Goal: Task Accomplishment & Management: Complete application form

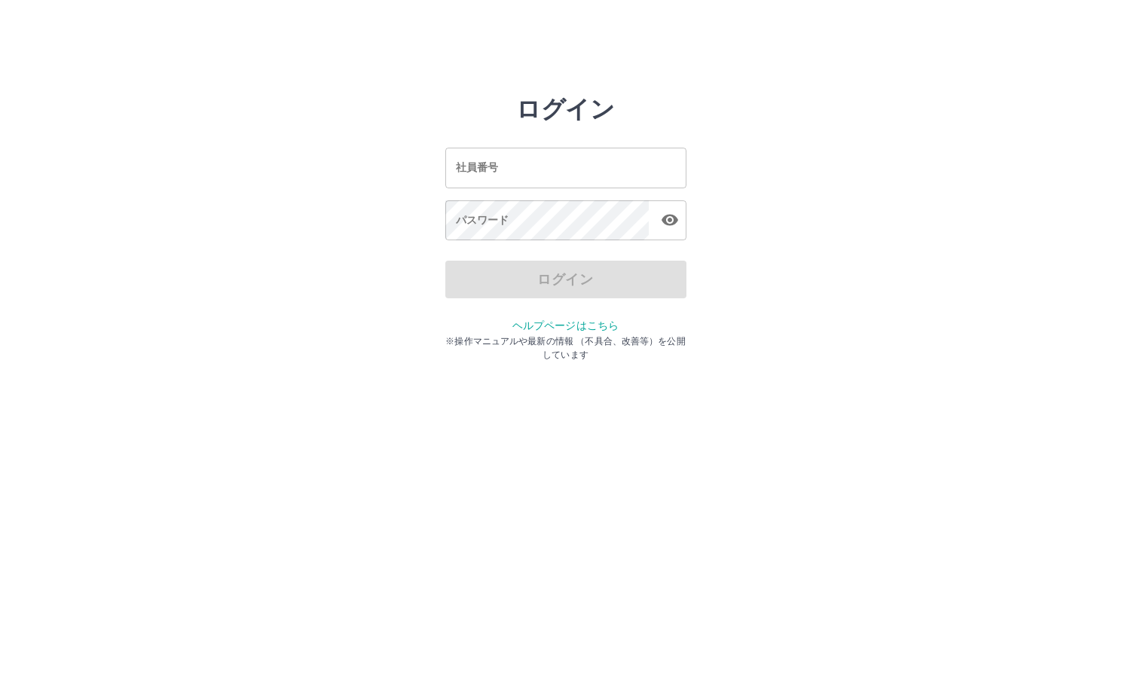
click at [512, 175] on input "社員番号" at bounding box center [565, 168] width 241 height 40
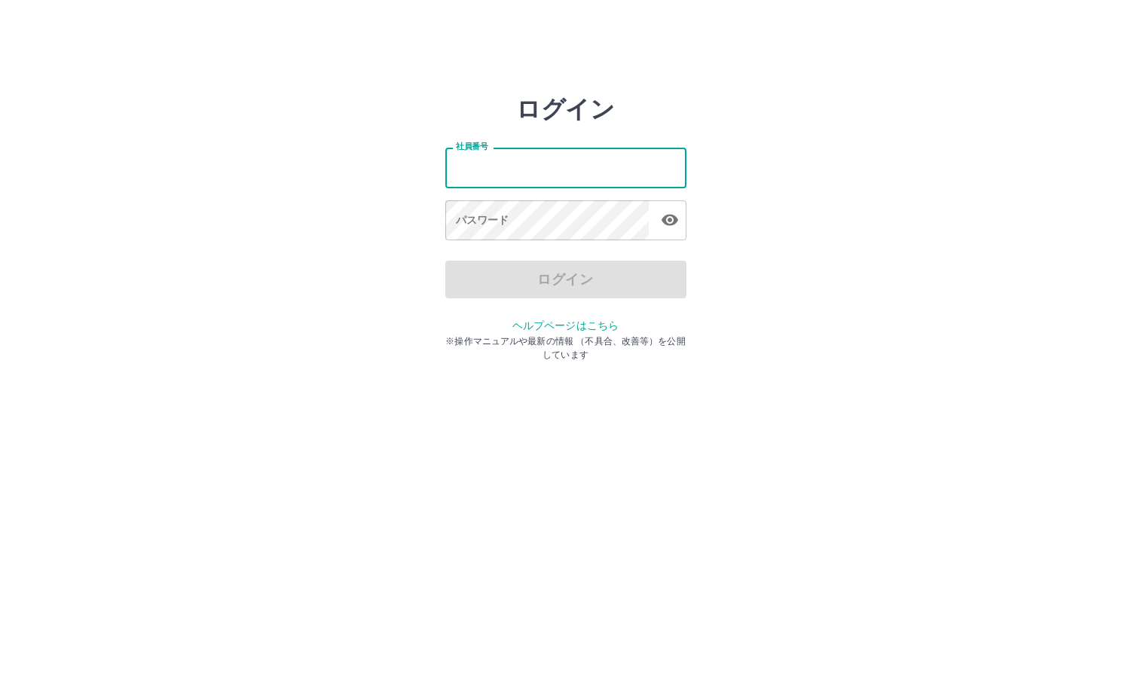
type input "*******"
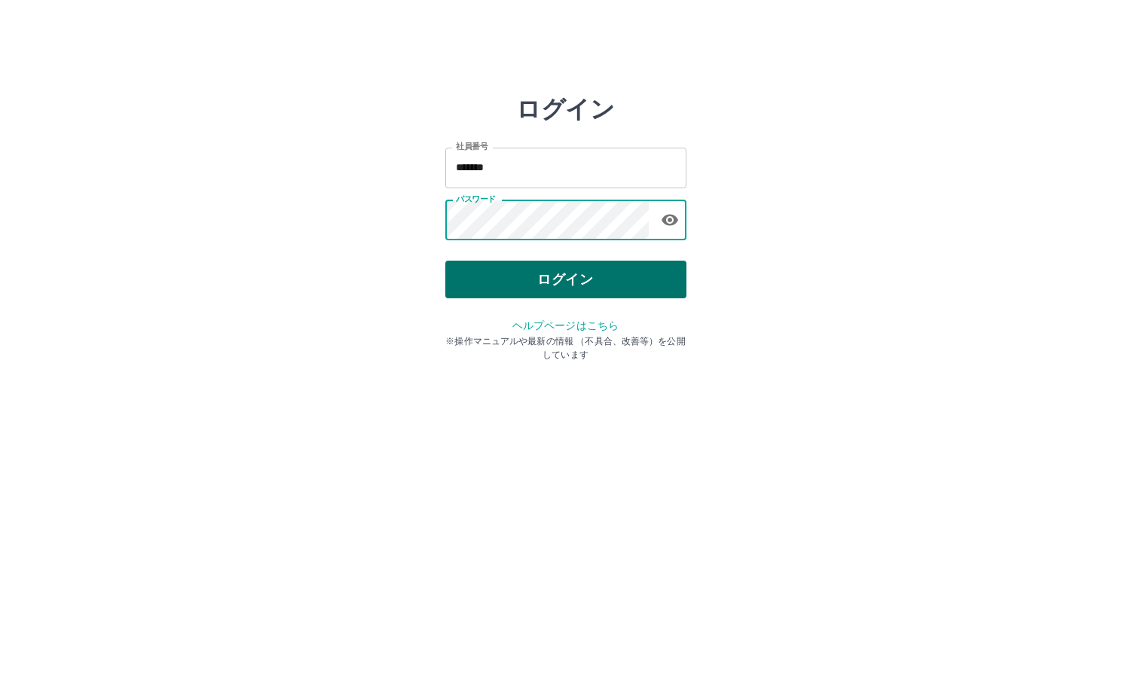
click at [612, 282] on button "ログイン" at bounding box center [565, 280] width 241 height 38
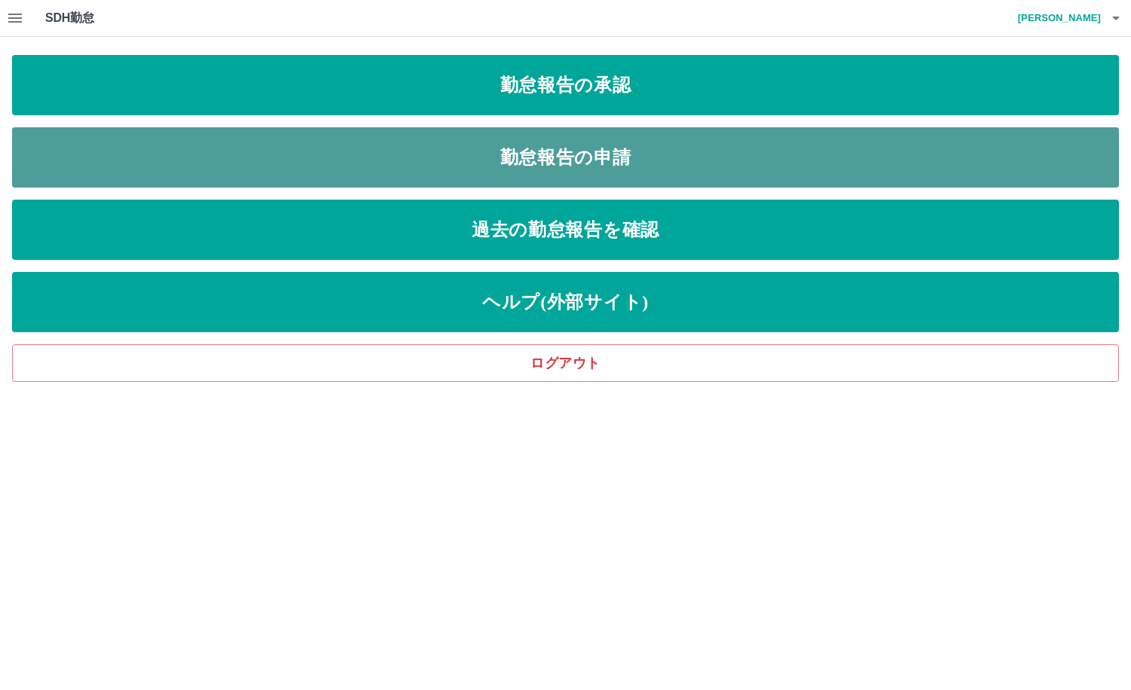
click at [535, 149] on link "勤怠報告の申請" at bounding box center [565, 157] width 1107 height 60
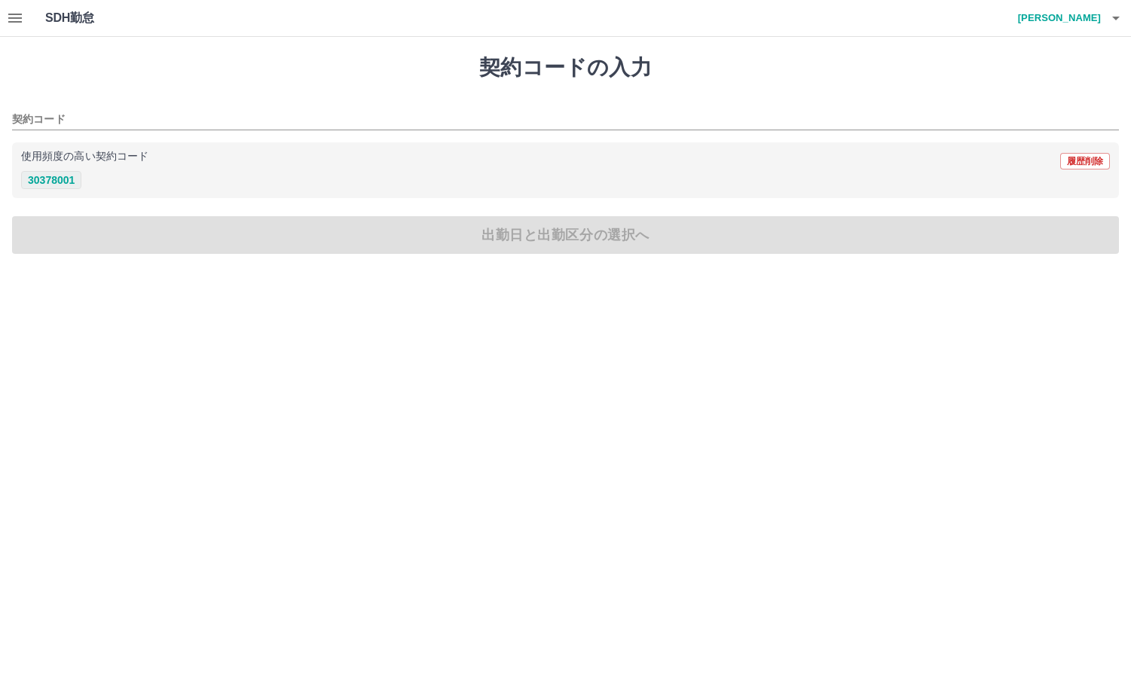
click at [50, 175] on button "30378001" at bounding box center [51, 180] width 60 height 18
type input "********"
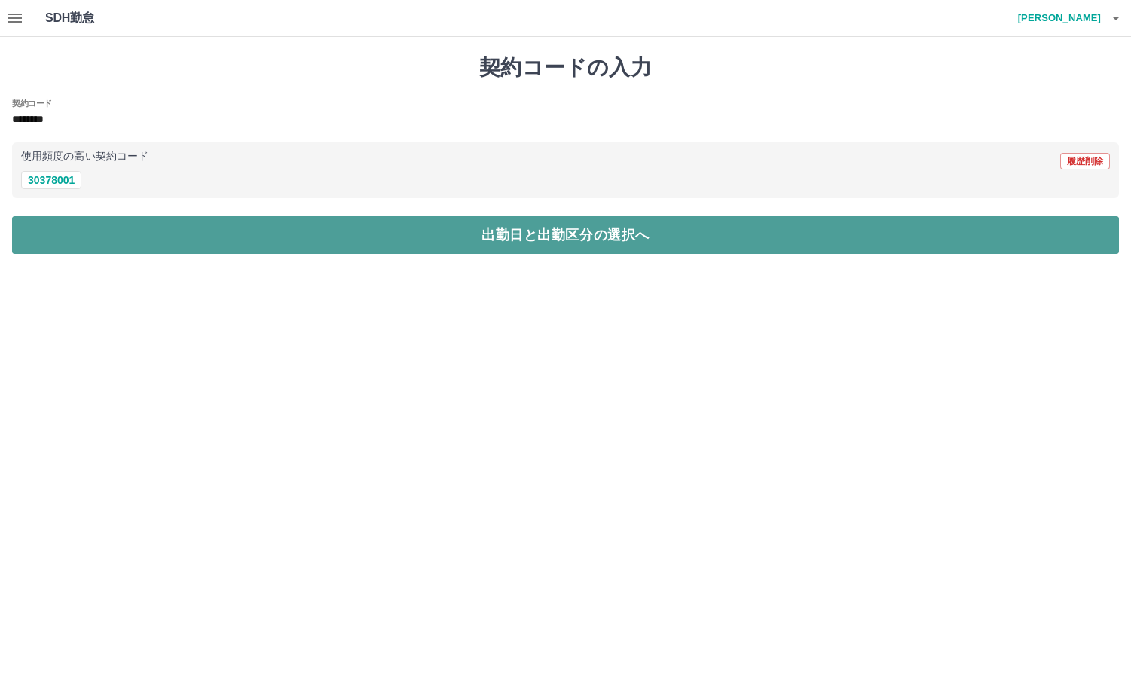
click at [217, 230] on button "出勤日と出勤区分の選択へ" at bounding box center [565, 235] width 1107 height 38
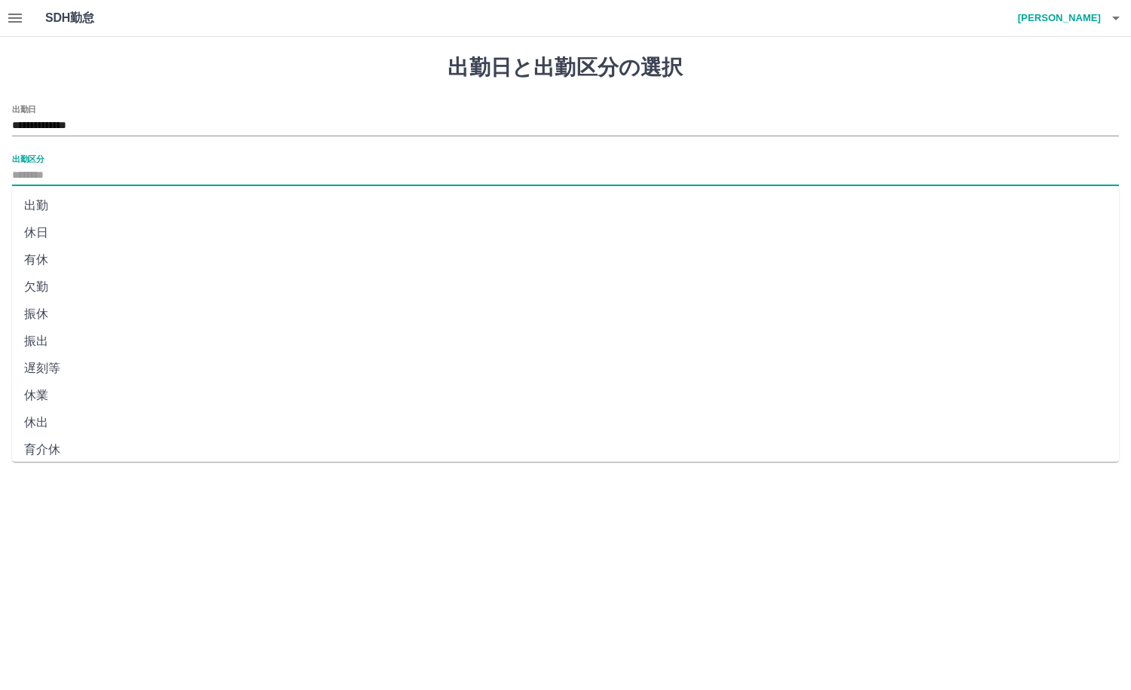
drag, startPoint x: 86, startPoint y: 170, endPoint x: 87, endPoint y: 178, distance: 7.6
click at [86, 171] on input "出勤区分" at bounding box center [565, 175] width 1107 height 19
click at [72, 209] on li "出勤" at bounding box center [565, 205] width 1107 height 27
type input "**"
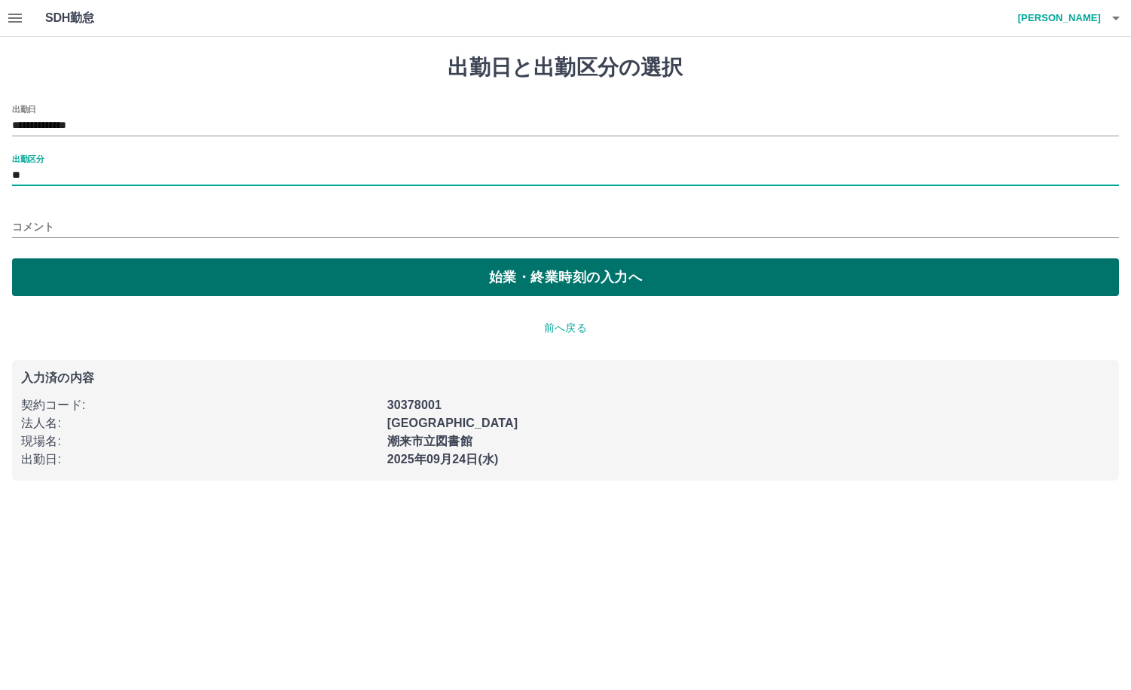
click at [72, 264] on button "始業・終業時刻の入力へ" at bounding box center [565, 277] width 1107 height 38
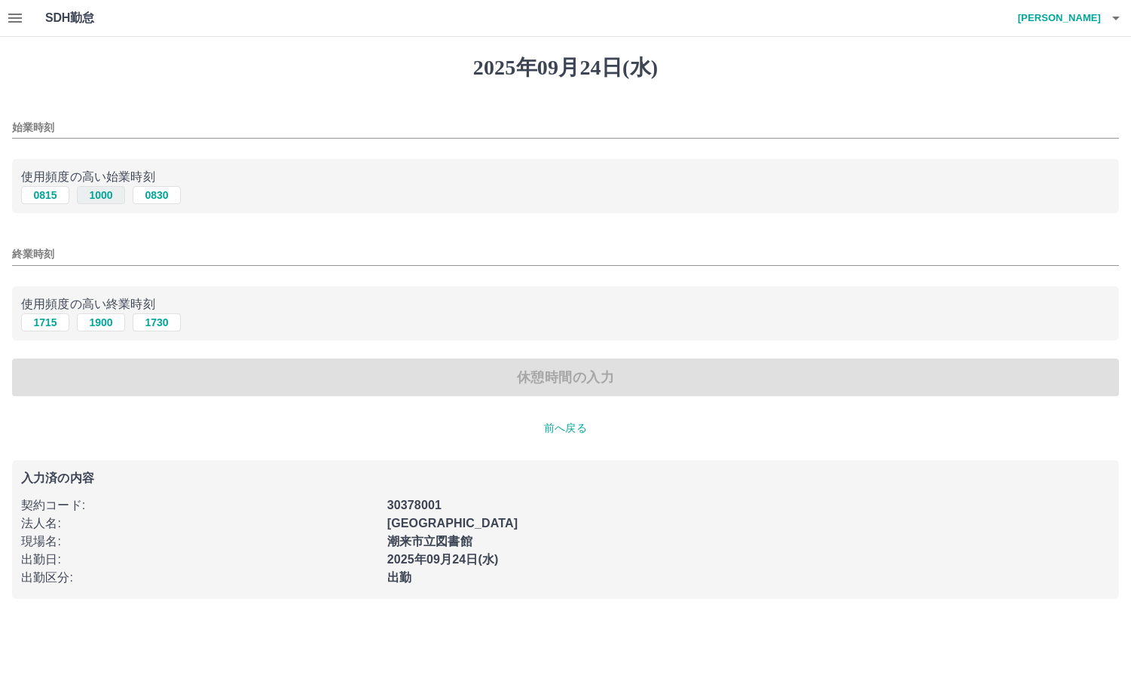
click at [98, 200] on button "1000" at bounding box center [101, 195] width 48 height 18
type input "****"
click at [93, 324] on button "1900" at bounding box center [101, 322] width 48 height 18
type input "****"
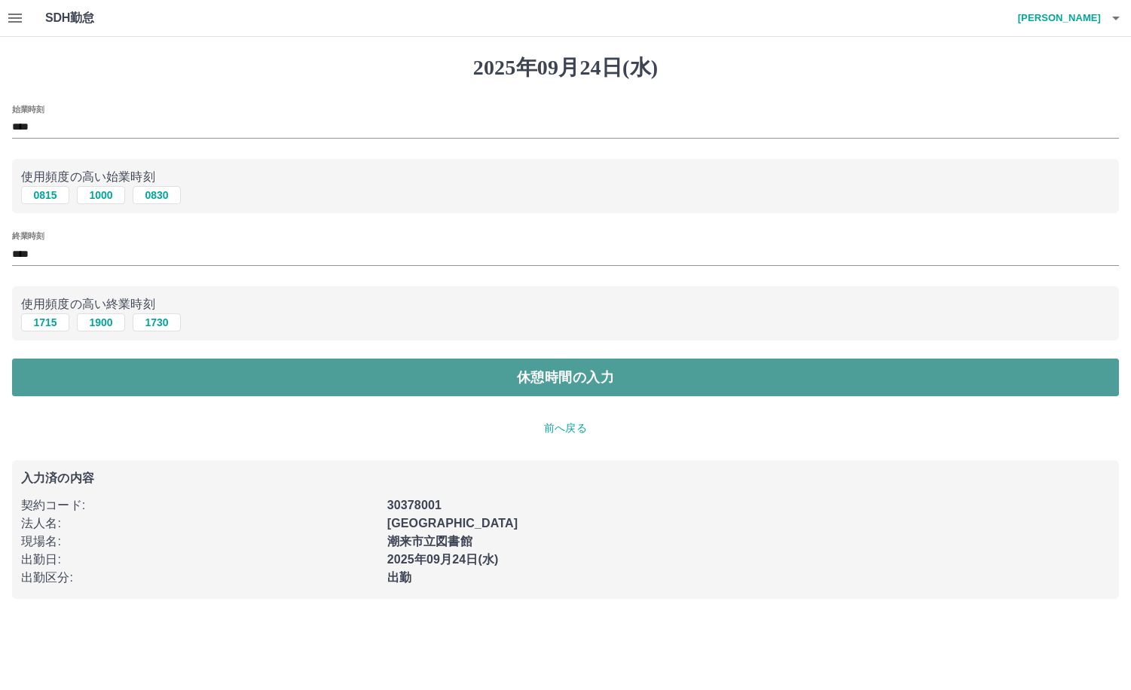
click at [97, 371] on button "休憩時間の入力" at bounding box center [565, 378] width 1107 height 38
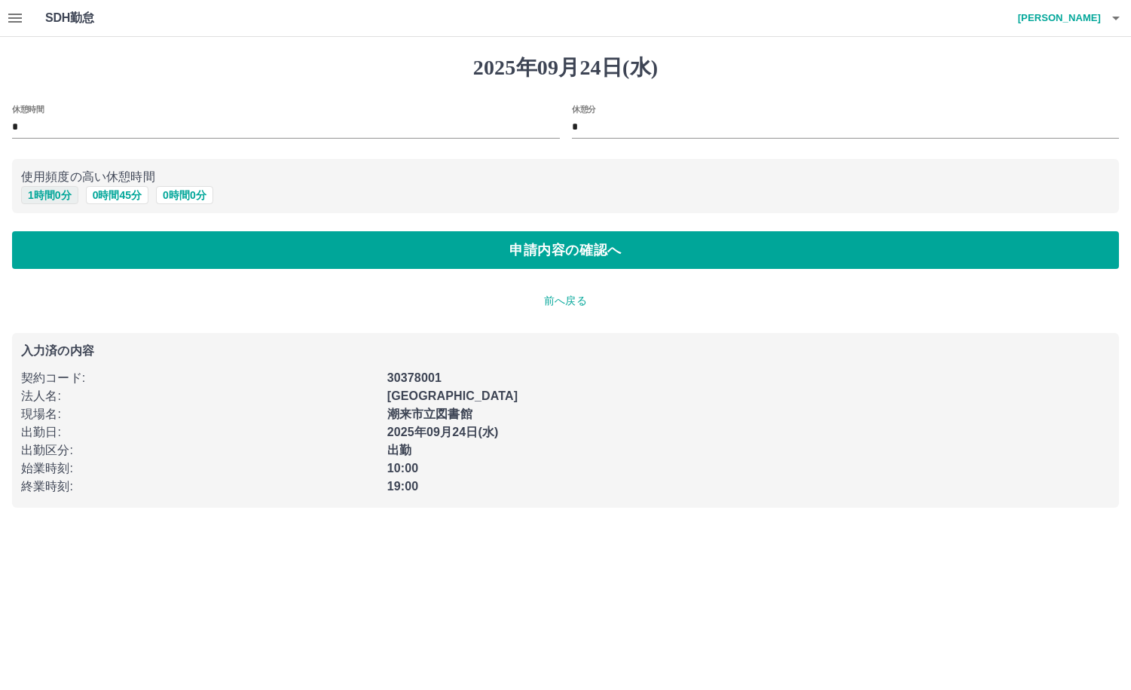
click at [58, 197] on button "1 時間 0 分" at bounding box center [49, 195] width 57 height 18
type input "*"
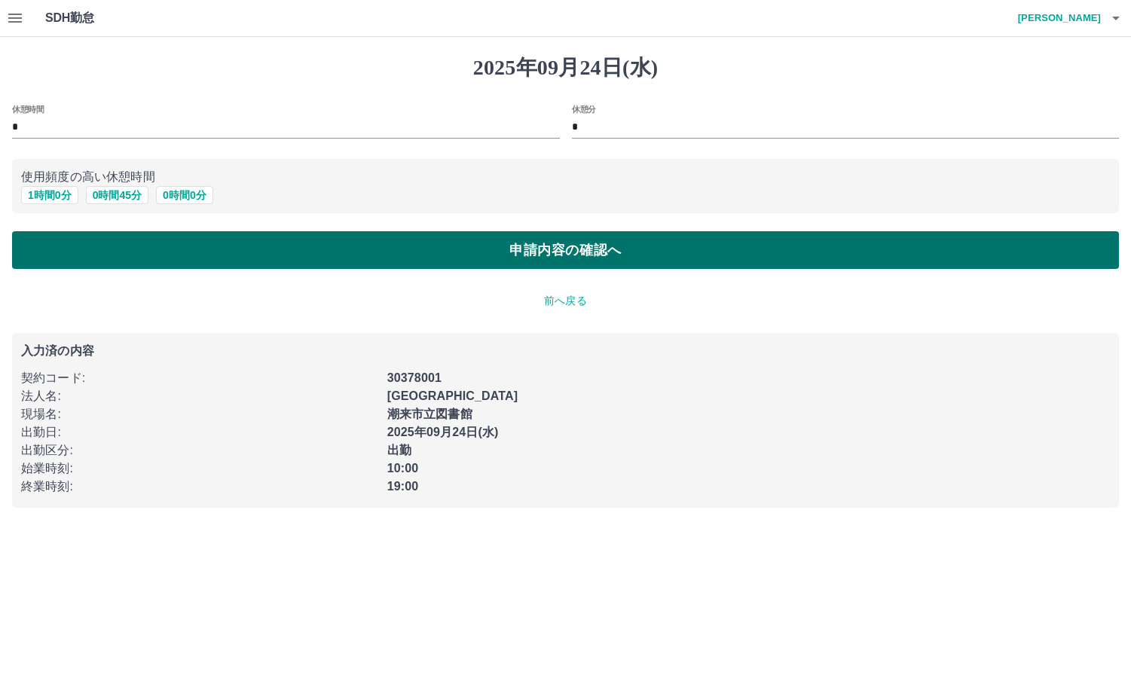
click at [95, 248] on button "申請内容の確認へ" at bounding box center [565, 250] width 1107 height 38
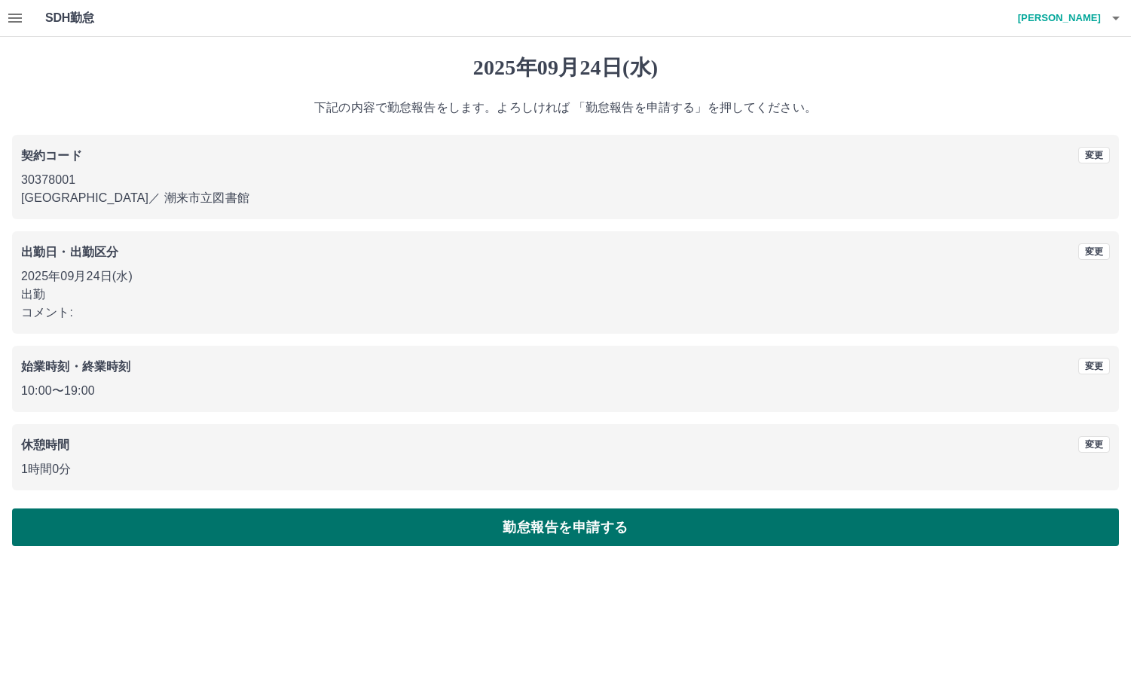
click at [561, 525] on button "勤怠報告を申請する" at bounding box center [565, 527] width 1107 height 38
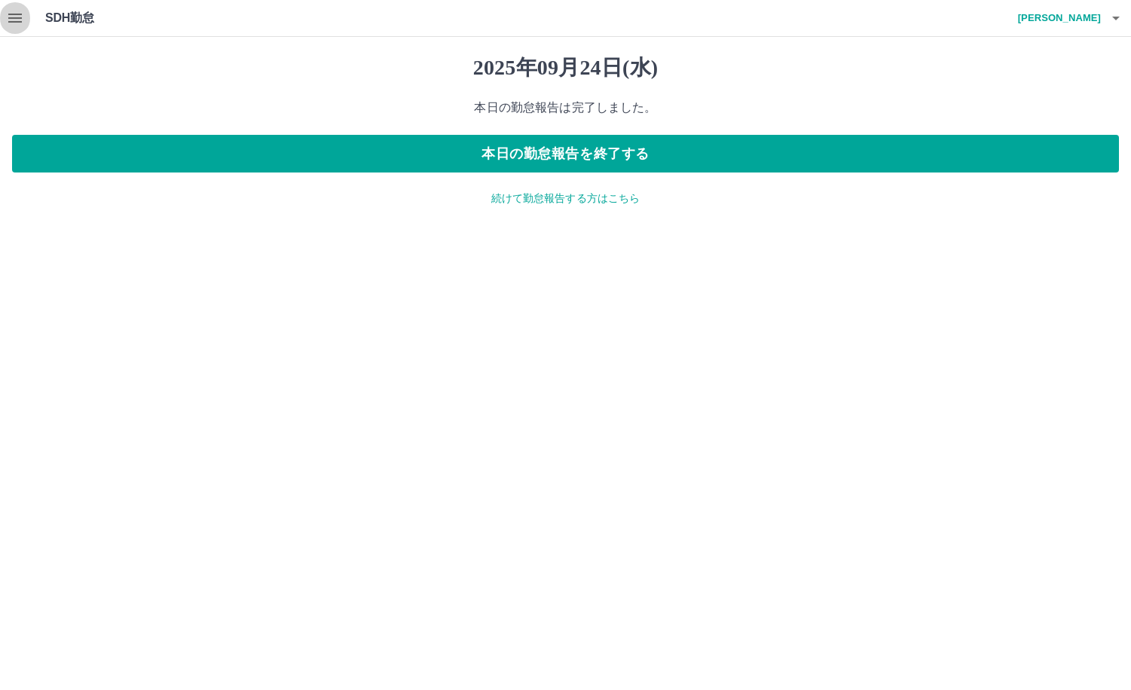
click at [20, 23] on icon "button" at bounding box center [15, 18] width 14 height 9
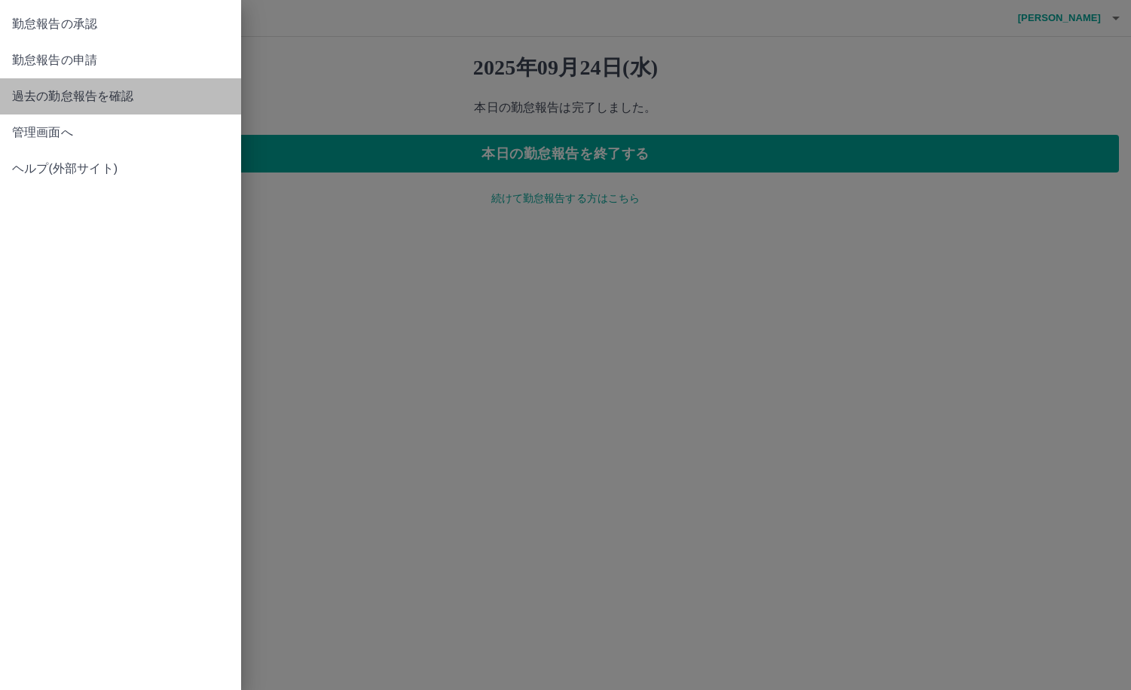
click at [69, 99] on span "過去の勤怠報告を確認" at bounding box center [120, 96] width 217 height 18
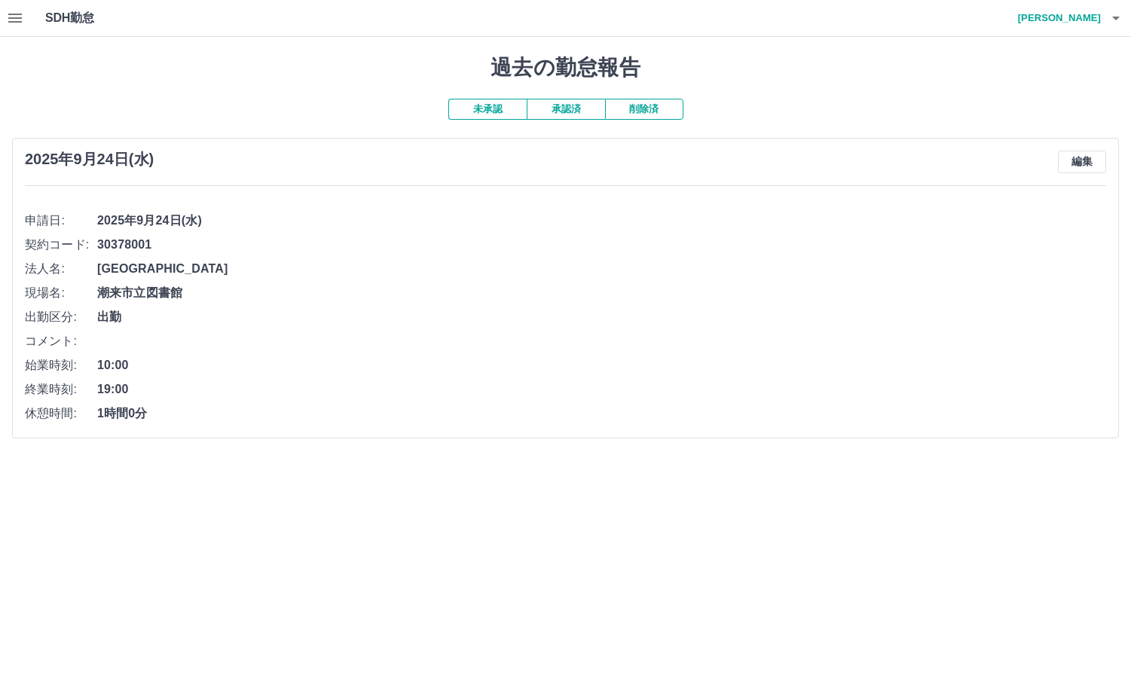
click at [567, 113] on button "承認済" at bounding box center [566, 109] width 78 height 21
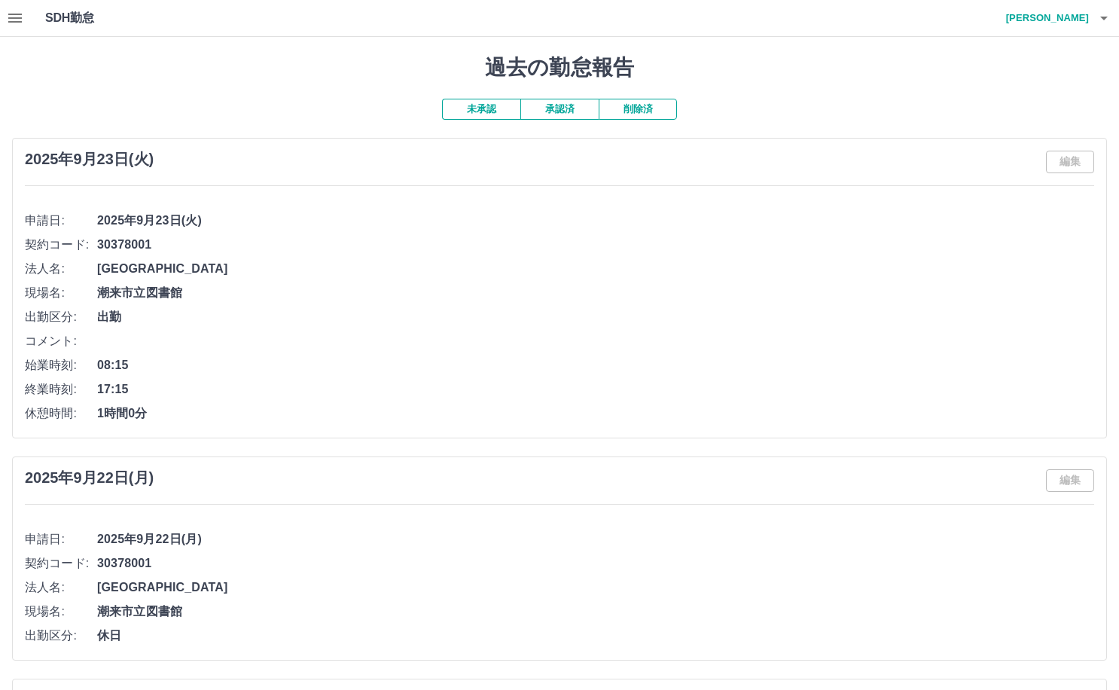
click at [487, 112] on button "未承認" at bounding box center [481, 109] width 78 height 21
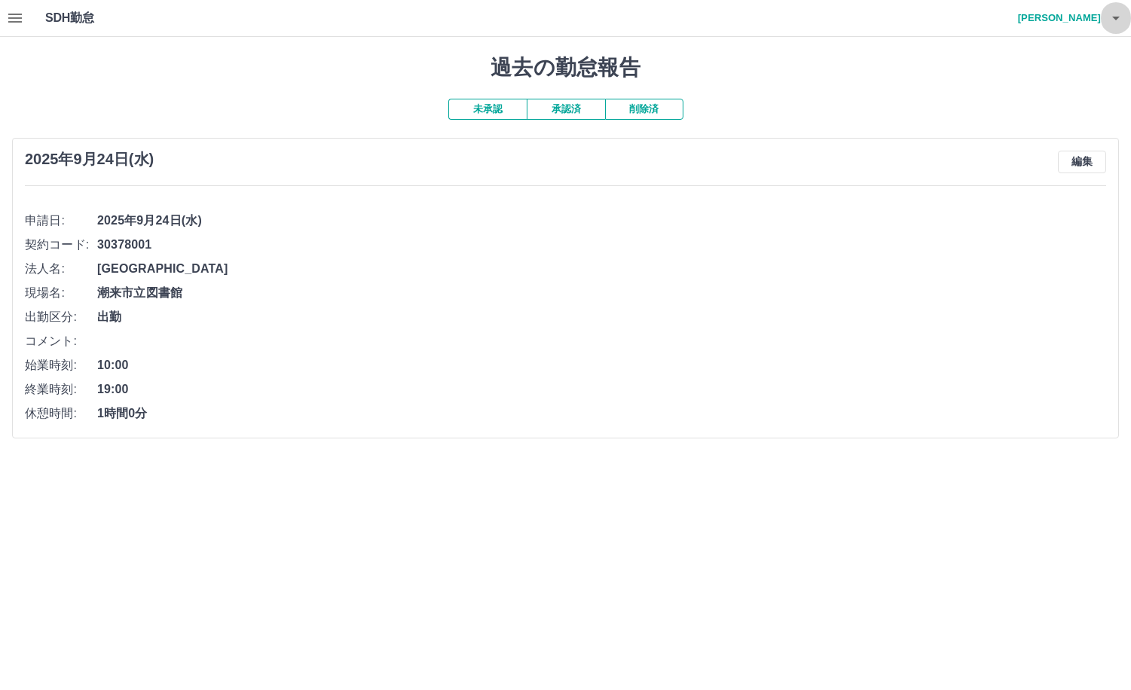
click at [1113, 17] on icon "button" at bounding box center [1116, 19] width 8 height 4
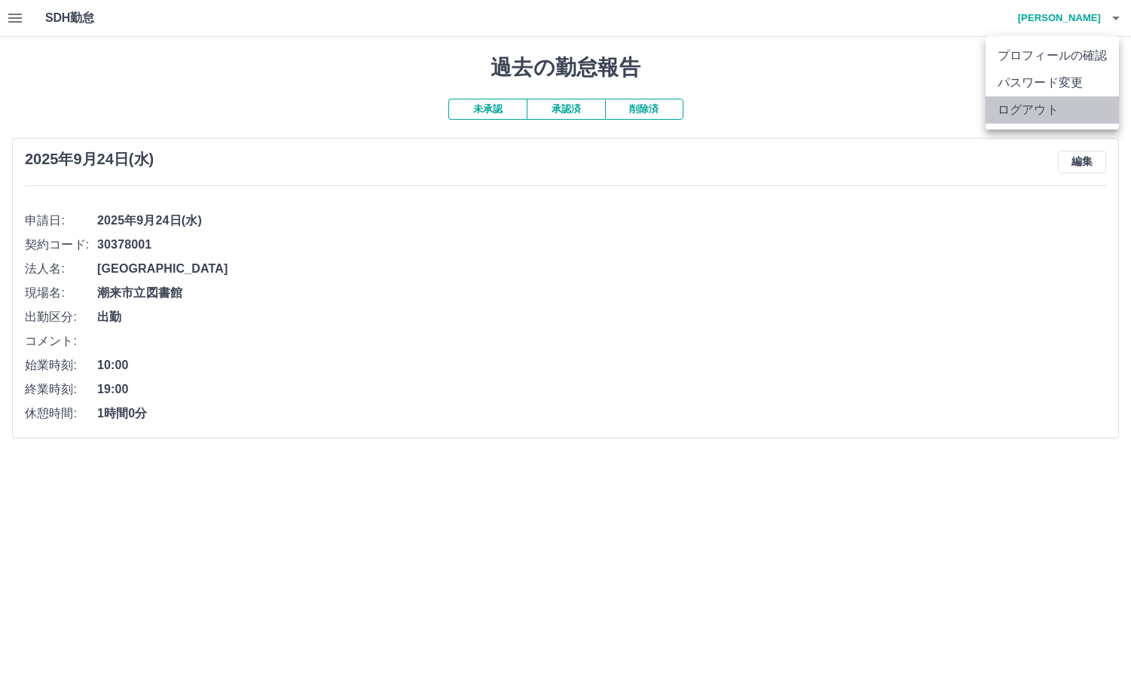
click at [1046, 111] on li "ログアウト" at bounding box center [1051, 109] width 133 height 27
